Goal: Navigation & Orientation: Find specific page/section

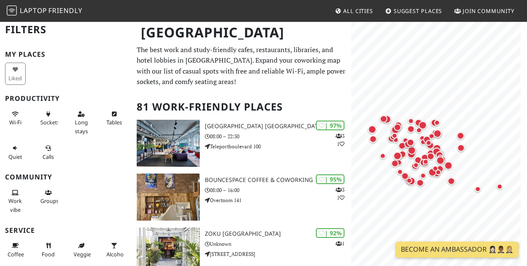
scroll to position [83, 0]
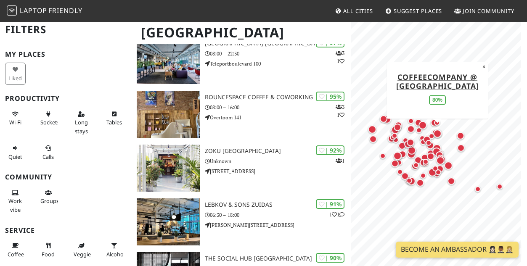
click at [441, 133] on div "Map marker" at bounding box center [438, 134] width 8 height 8
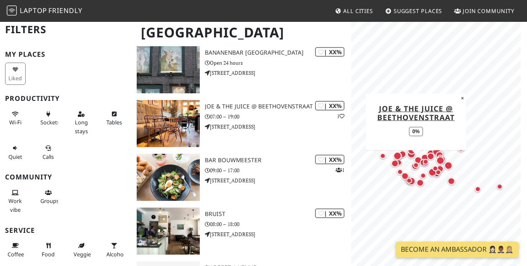
scroll to position [4192, 0]
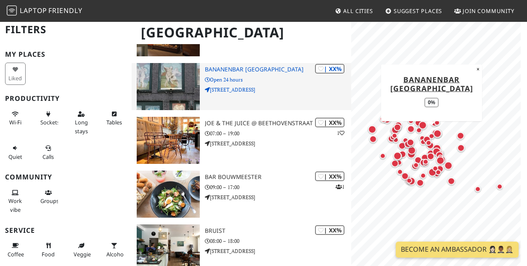
click at [255, 69] on h3 "Bananenbar [GEOGRAPHIC_DATA]" at bounding box center [278, 69] width 147 height 7
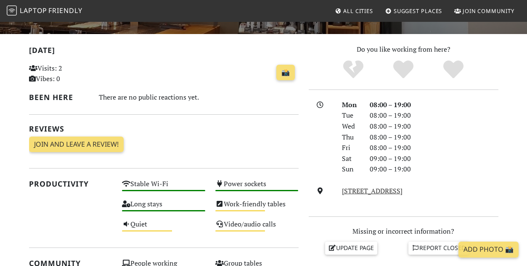
scroll to position [156, 0]
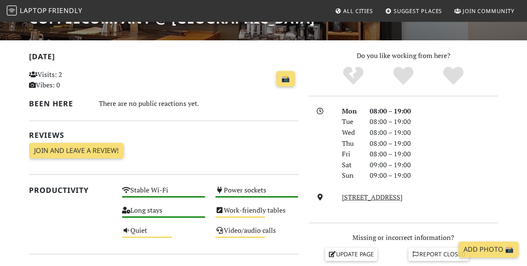
drag, startPoint x: 484, startPoint y: 197, endPoint x: 341, endPoint y: 199, distance: 143.6
click at [341, 199] on div "Oosterdokskade 137, 1011 DL, Amsterdam" at bounding box center [420, 197] width 167 height 11
click at [365, 198] on link "Oosterdokskade 137, 1011 DL, Amsterdam" at bounding box center [372, 197] width 61 height 9
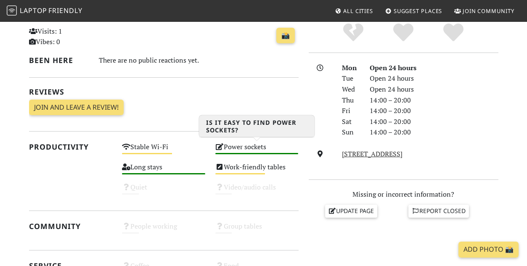
scroll to position [219, 0]
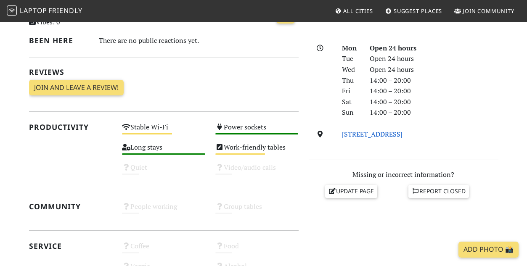
click at [397, 135] on link "[STREET_ADDRESS]" at bounding box center [372, 134] width 61 height 9
